Goal: Task Accomplishment & Management: Manage account settings

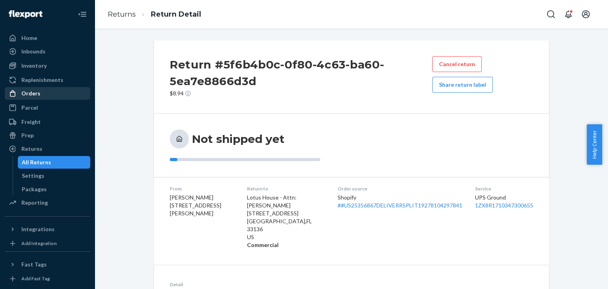
click at [35, 94] on div "Orders" at bounding box center [30, 93] width 19 height 8
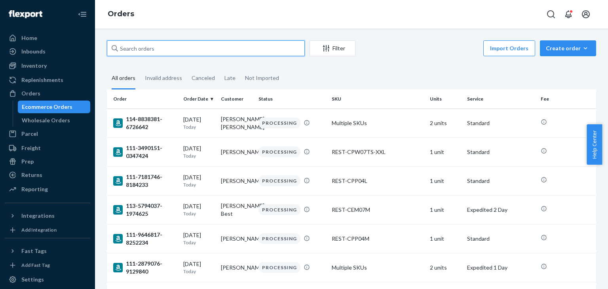
click at [171, 49] on input "text" at bounding box center [206, 48] width 198 height 16
click at [154, 50] on input "text" at bounding box center [206, 48] width 198 height 16
paste input "US25353189"
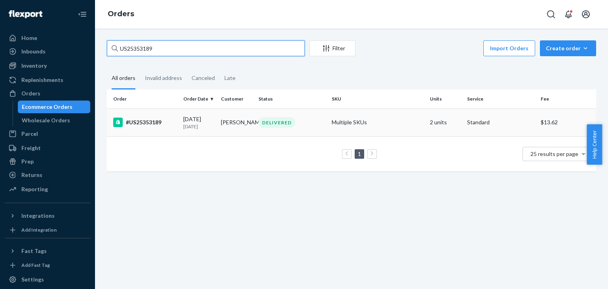
type input "US25353189"
click at [159, 125] on div "#US25353189" at bounding box center [145, 123] width 64 height 10
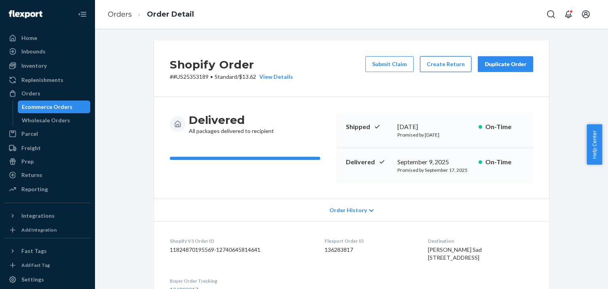
click at [439, 65] on button "Create Return" at bounding box center [445, 64] width 51 height 16
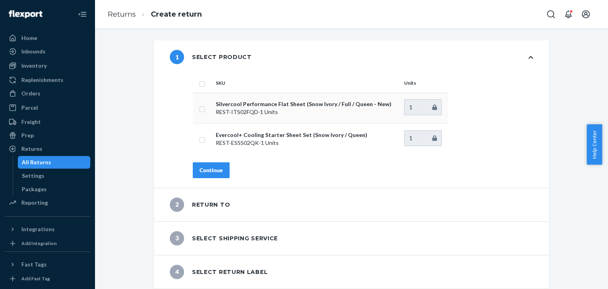
click at [202, 110] on td at bounding box center [203, 108] width 20 height 31
click at [200, 108] on input "checkbox" at bounding box center [202, 108] width 6 height 8
checkbox input "true"
click at [207, 175] on button "Continue" at bounding box center [211, 170] width 37 height 16
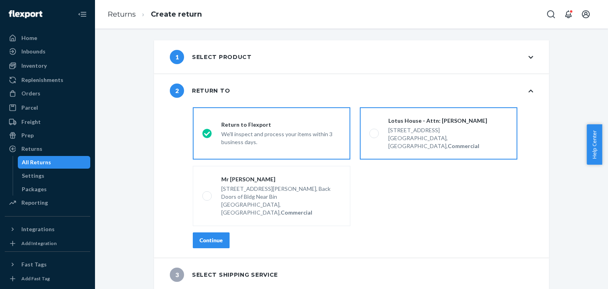
click at [410, 140] on div "Miami, FL 33136, US, Commercial" at bounding box center [448, 142] width 120 height 16
click at [375, 136] on input "Lotus House - Attn: Victoria Varela 217 NW 15th St, Miami, FL 33136, US, Commer…" at bounding box center [371, 133] width 5 height 5
radio input "true"
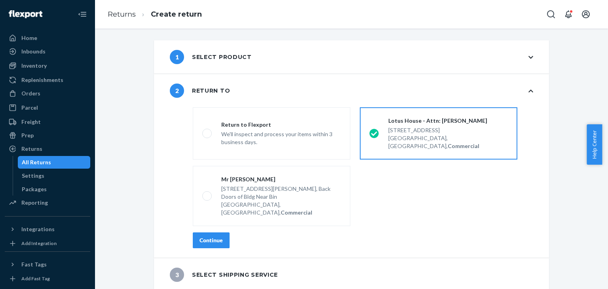
click at [211, 236] on div "Continue" at bounding box center [211, 240] width 23 height 8
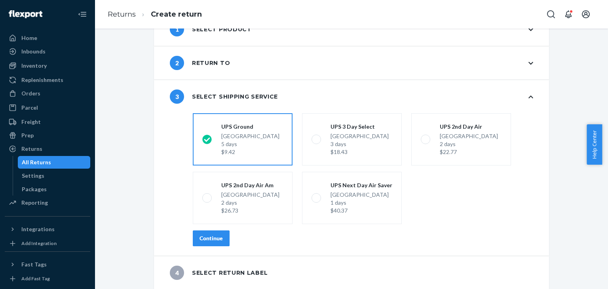
click at [219, 235] on div "Continue" at bounding box center [211, 238] width 23 height 8
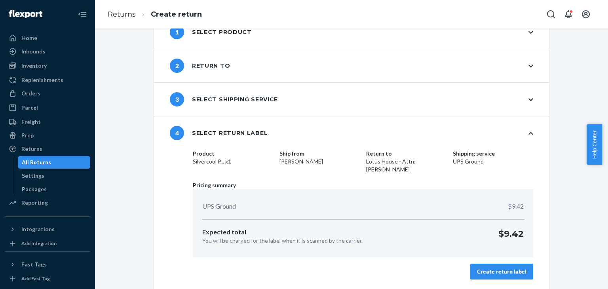
scroll to position [25, 0]
click at [507, 271] on div "Create return label" at bounding box center [502, 272] width 50 height 8
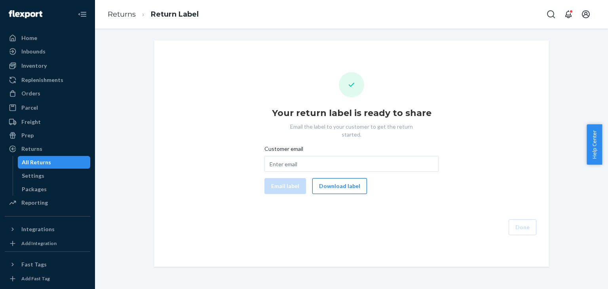
click at [350, 180] on button "Download label" at bounding box center [339, 186] width 55 height 16
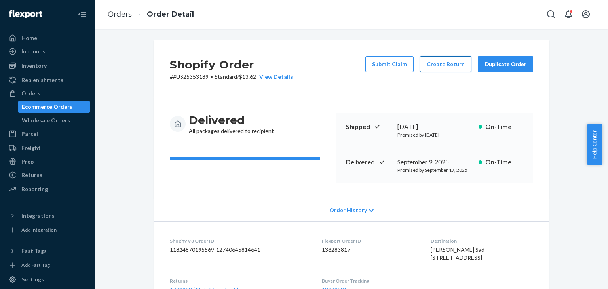
click at [445, 63] on button "Create Return" at bounding box center [445, 64] width 51 height 16
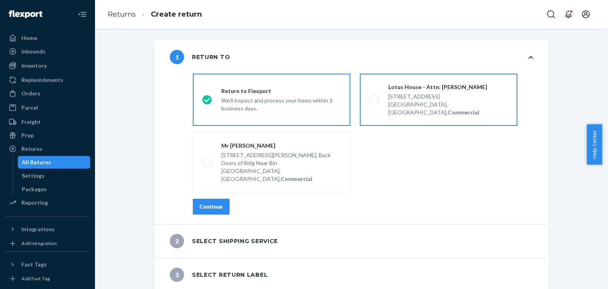
click at [414, 99] on div "[STREET_ADDRESS]" at bounding box center [448, 97] width 120 height 8
click at [375, 99] on input "Lotus House - Attn: [PERSON_NAME] [STREET_ADDRESS], Commercial" at bounding box center [371, 99] width 5 height 5
radio input "true"
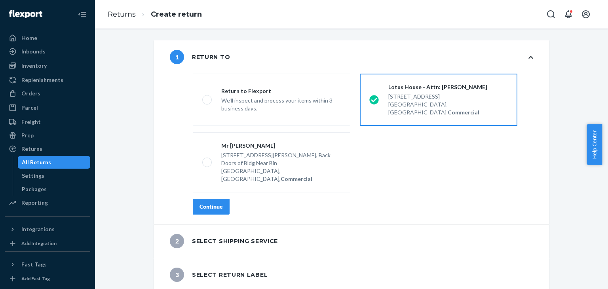
click at [216, 203] on div "Continue" at bounding box center [211, 207] width 23 height 8
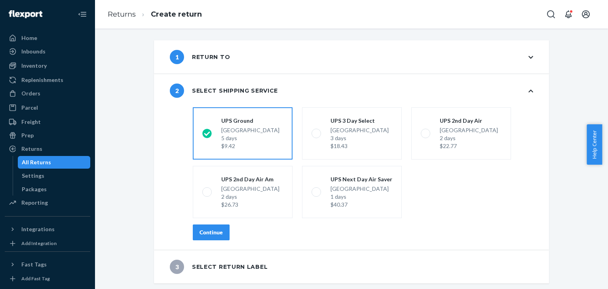
click at [208, 234] on div "Continue" at bounding box center [211, 232] width 23 height 8
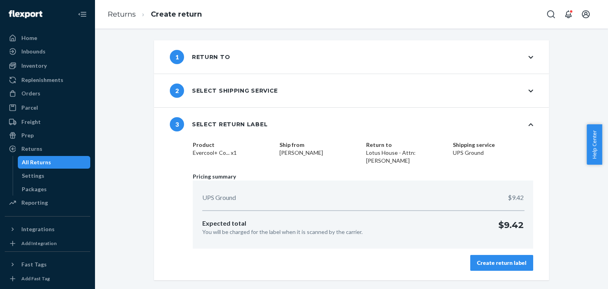
click at [510, 261] on div "Create return label" at bounding box center [502, 263] width 50 height 8
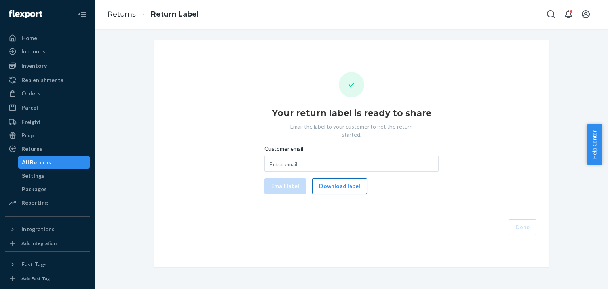
click at [335, 179] on button "Download label" at bounding box center [339, 186] width 55 height 16
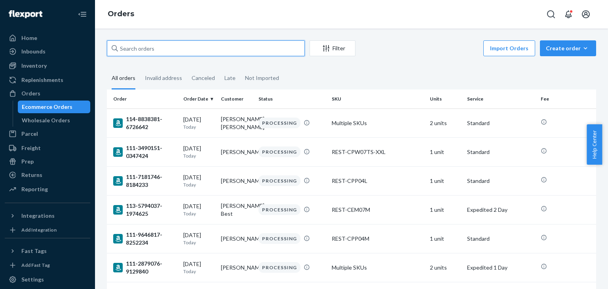
click at [179, 48] on input "text" at bounding box center [206, 48] width 198 height 16
paste input "US25353189"
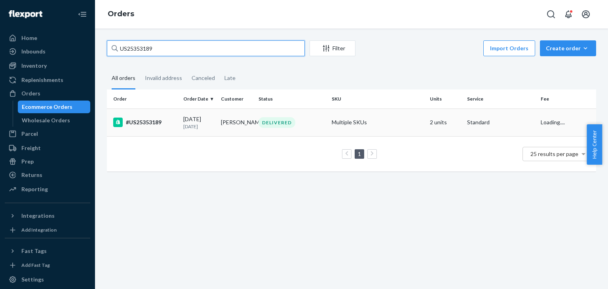
type input "US25353189"
click at [215, 121] on td "09/07/2025 14 days ago" at bounding box center [199, 123] width 38 height 28
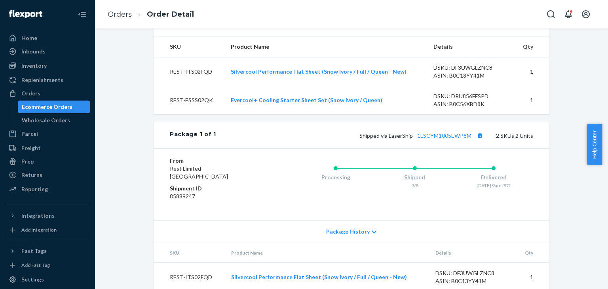
scroll to position [187, 0]
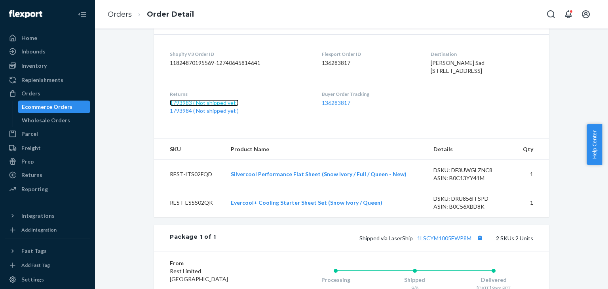
click at [202, 106] on link "1793983 ( Not shipped yet )" at bounding box center [204, 102] width 69 height 7
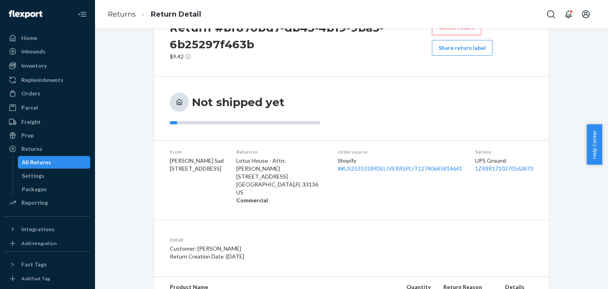
scroll to position [93, 0]
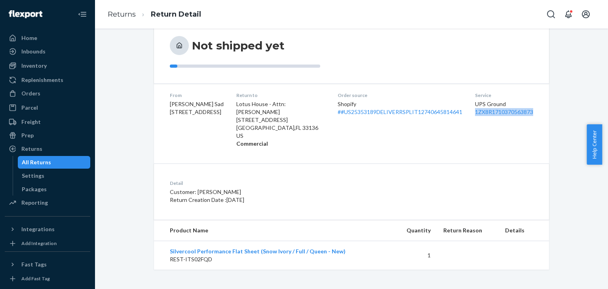
drag, startPoint x: 531, startPoint y: 113, endPoint x: 472, endPoint y: 118, distance: 58.8
click at [472, 118] on dl "From [PERSON_NAME] Sad [STREET_ADDRESS] Return to [GEOGRAPHIC_DATA] - Attn: [PE…" at bounding box center [351, 120] width 395 height 72
copy link "1ZX8R1710370563873"
click at [355, 188] on p "Customer: [PERSON_NAME]" at bounding box center [279, 192] width 219 height 8
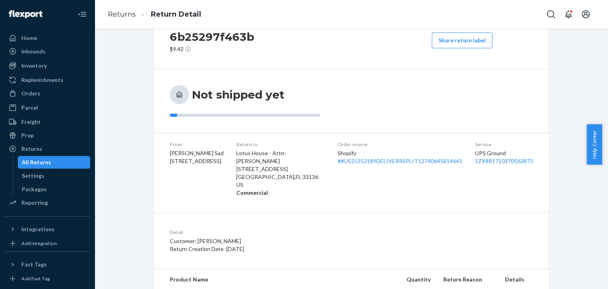
scroll to position [0, 0]
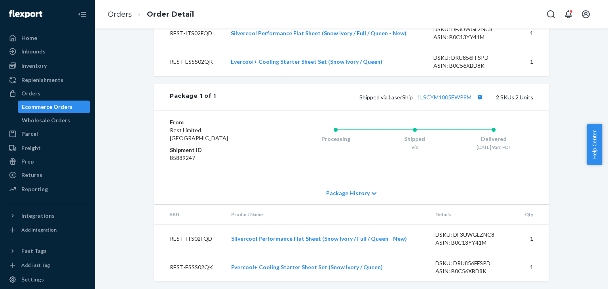
scroll to position [345, 0]
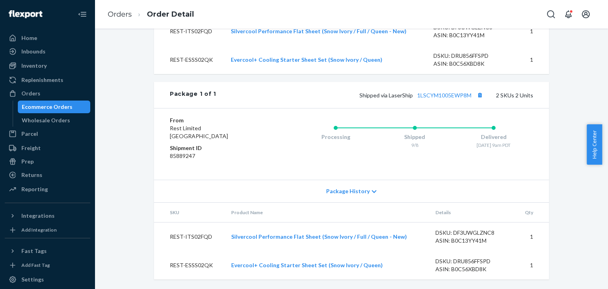
scroll to position [227, 0]
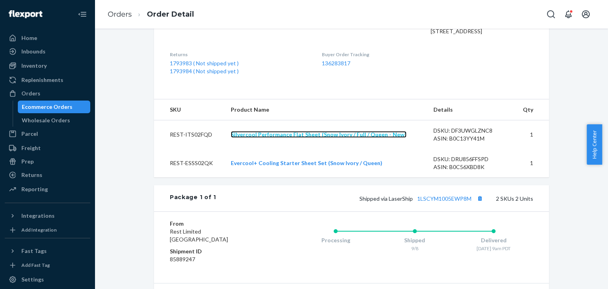
click at [348, 138] on link "Silvercool Performance Flat Sheet (Snow Ivory / Full / Queen - New)" at bounding box center [319, 134] width 176 height 7
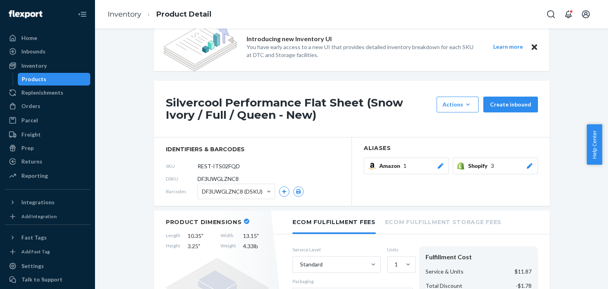
scroll to position [6, 0]
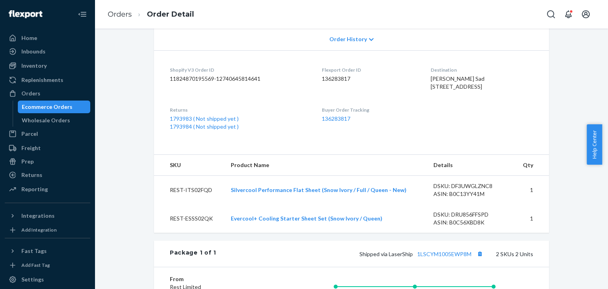
scroll to position [198, 0]
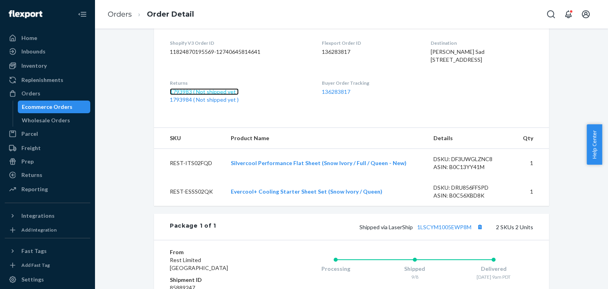
drag, startPoint x: 200, startPoint y: 108, endPoint x: 218, endPoint y: 110, distance: 18.8
click at [200, 95] on link "1793983 ( Not shipped yet )" at bounding box center [204, 91] width 69 height 7
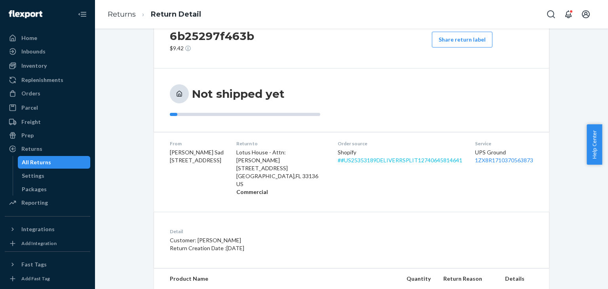
scroll to position [93, 0]
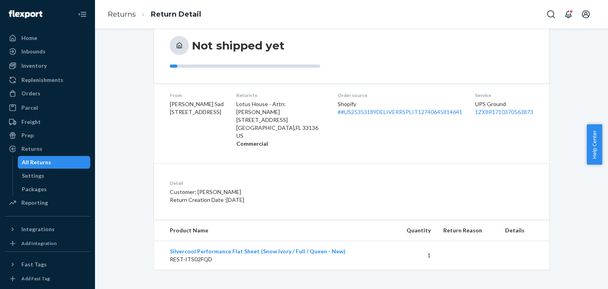
click at [291, 199] on p "Return Creation Date : 9/21/2025" at bounding box center [279, 200] width 219 height 8
drag, startPoint x: 536, startPoint y: 114, endPoint x: 468, endPoint y: 116, distance: 67.8
click at [468, 116] on dl "From Tiffany Sad 16912 81st Ave NE Kenmore, WA 98028-3961 Return to Lotus House…" at bounding box center [351, 120] width 395 height 72
copy link "1ZX8R1710370563873"
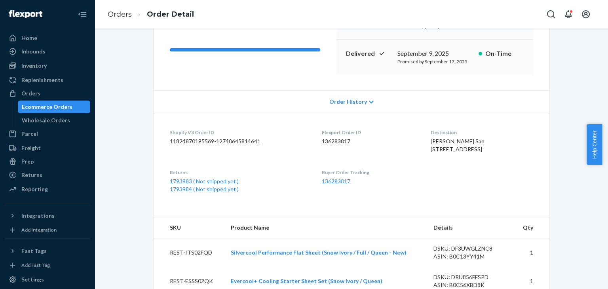
scroll to position [198, 0]
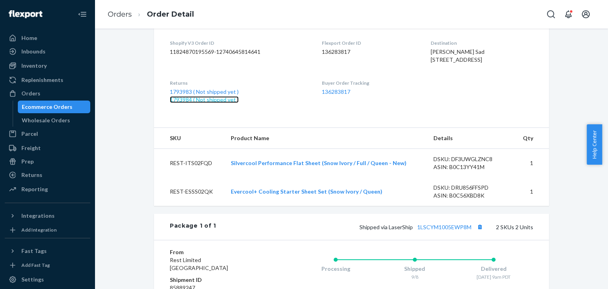
click at [193, 103] on link "1793984 ( Not shipped yet )" at bounding box center [204, 99] width 69 height 7
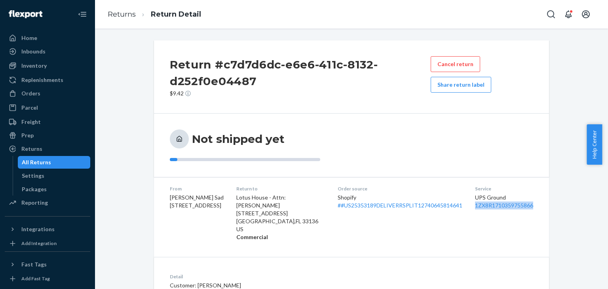
drag, startPoint x: 530, startPoint y: 205, endPoint x: 467, endPoint y: 209, distance: 63.1
click at [467, 209] on dl "From Tiffany Sad 16912 81st Ave NE Kenmore, WA 98028-3961 Return to Lotus House…" at bounding box center [351, 213] width 395 height 72
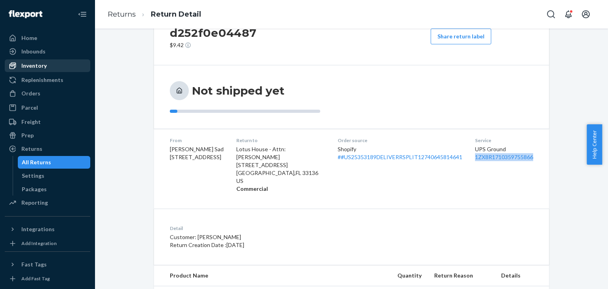
scroll to position [14, 0]
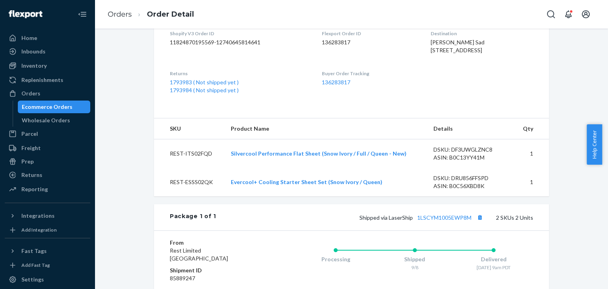
scroll to position [187, 0]
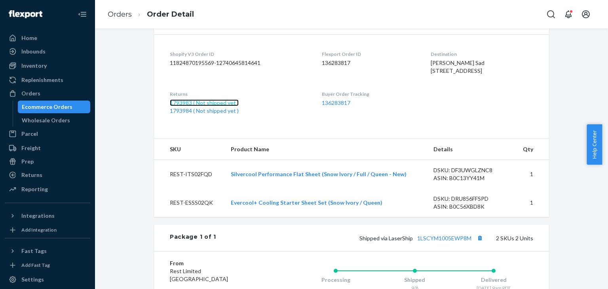
drag, startPoint x: 212, startPoint y: 117, endPoint x: 258, endPoint y: 129, distance: 47.8
click at [212, 106] on link "1793983 ( Not shipped yet )" at bounding box center [204, 102] width 69 height 7
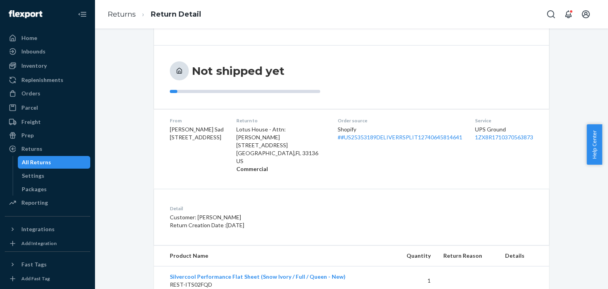
scroll to position [54, 0]
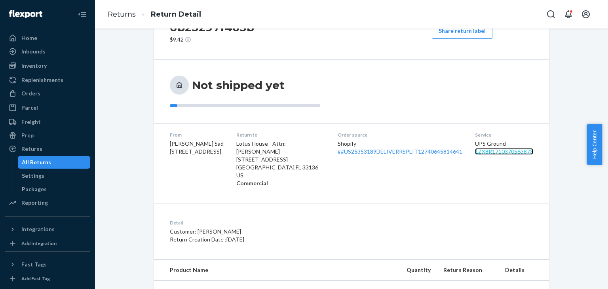
click at [492, 152] on link "1ZX8R1710370563873" at bounding box center [504, 151] width 58 height 7
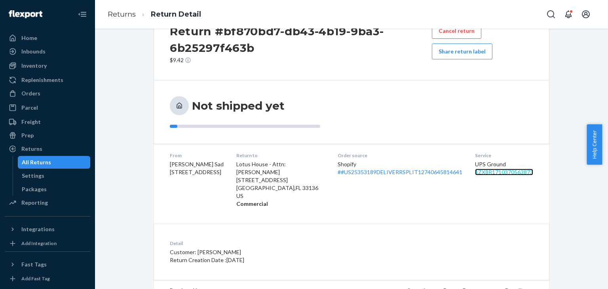
scroll to position [0, 0]
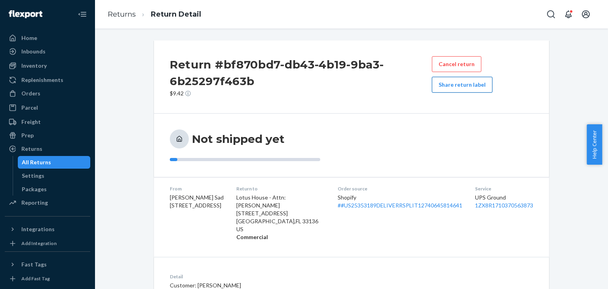
click at [466, 86] on button "Share return label" at bounding box center [462, 85] width 61 height 16
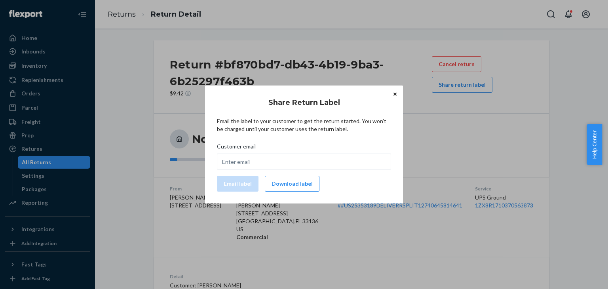
click at [286, 183] on button "Download label" at bounding box center [292, 184] width 55 height 16
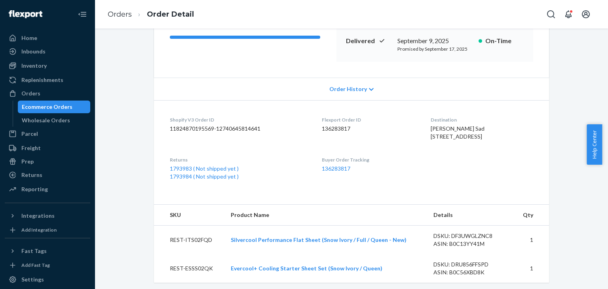
scroll to position [108, 0]
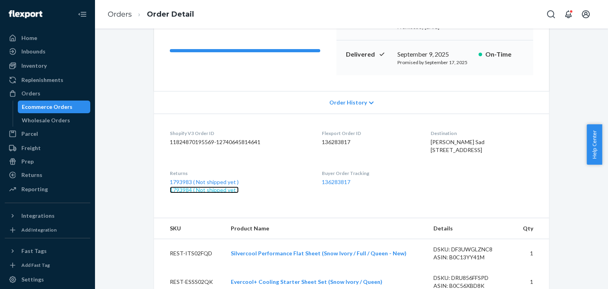
drag, startPoint x: 182, startPoint y: 207, endPoint x: 295, endPoint y: 192, distance: 113.5
click at [182, 193] on link "1793984 ( Not shipped yet )" at bounding box center [204, 190] width 69 height 7
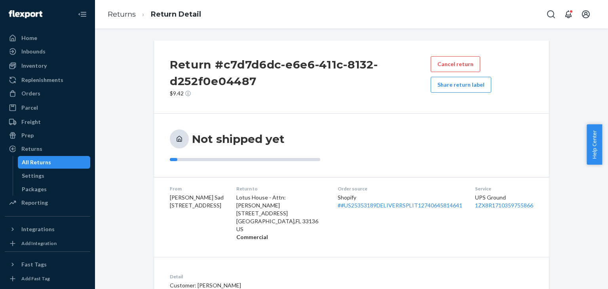
click at [463, 84] on button "Share return label" at bounding box center [461, 85] width 61 height 16
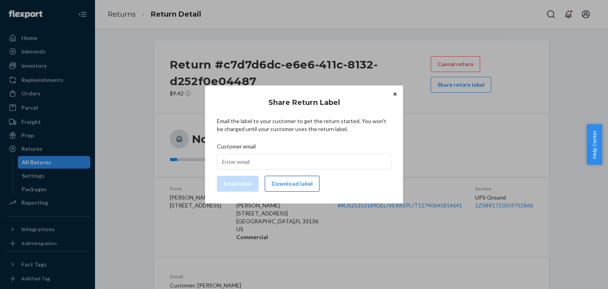
click at [293, 183] on button "Download label" at bounding box center [292, 184] width 55 height 16
